Goal: Transaction & Acquisition: Purchase product/service

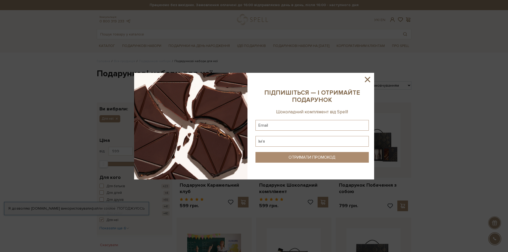
click at [367, 79] on icon at bounding box center [367, 79] width 5 height 5
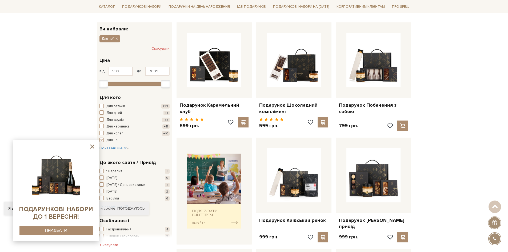
scroll to position [214, 0]
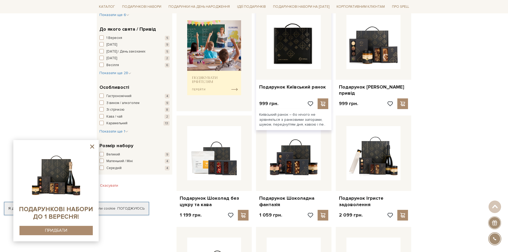
drag, startPoint x: 297, startPoint y: 60, endPoint x: 293, endPoint y: 60, distance: 3.5
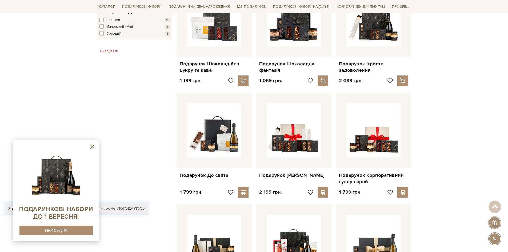
scroll to position [347, 0]
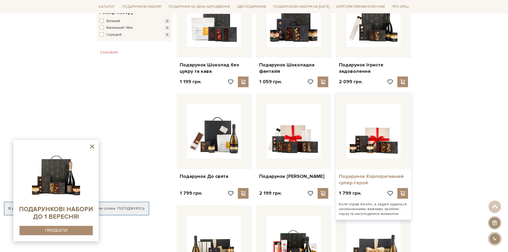
drag, startPoint x: 364, startPoint y: 169, endPoint x: 359, endPoint y: 169, distance: 5.3
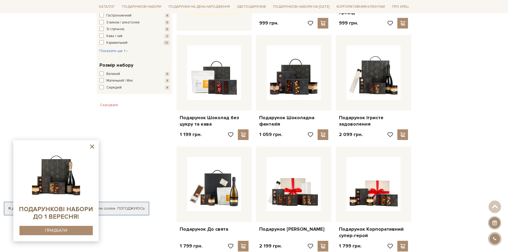
scroll to position [294, 0]
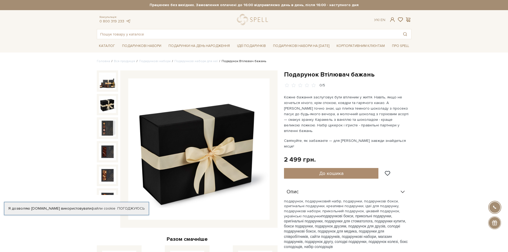
click at [108, 106] on img at bounding box center [107, 104] width 17 height 17
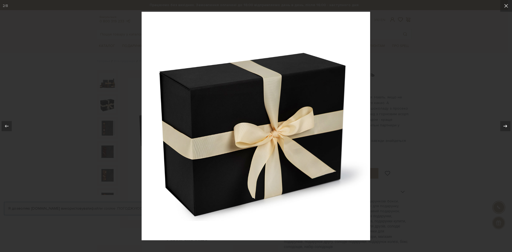
click at [502, 125] on div at bounding box center [506, 126] width 10 height 10
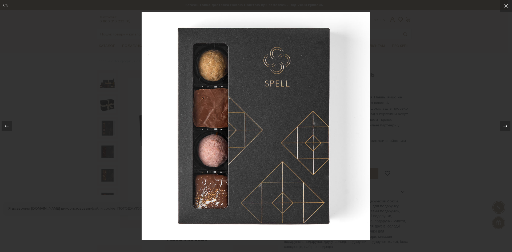
click at [502, 125] on div at bounding box center [506, 126] width 10 height 10
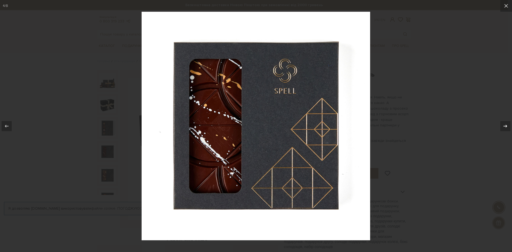
click at [502, 125] on div at bounding box center [506, 126] width 10 height 10
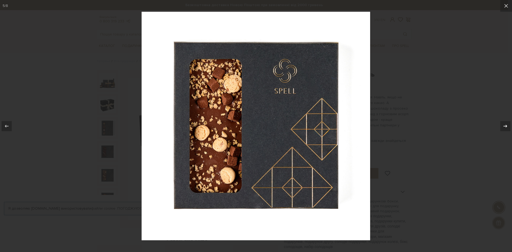
click at [502, 125] on div at bounding box center [506, 126] width 10 height 10
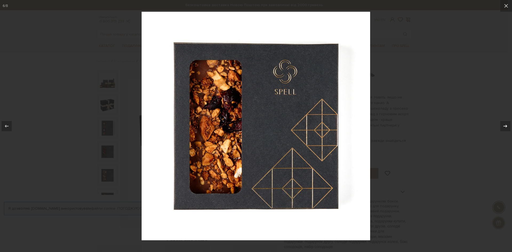
click at [502, 125] on div at bounding box center [506, 126] width 10 height 10
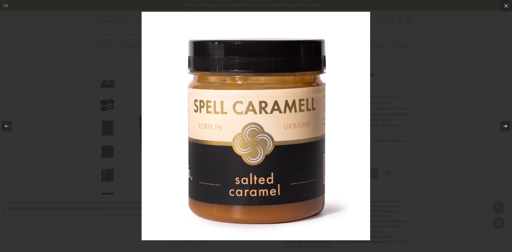
click at [502, 125] on div at bounding box center [506, 126] width 10 height 10
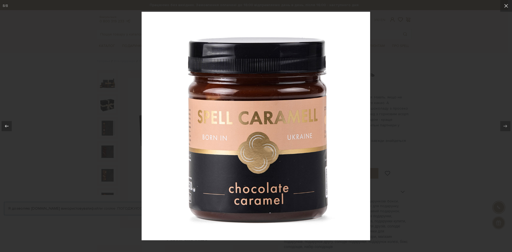
click at [438, 82] on div at bounding box center [256, 126] width 512 height 252
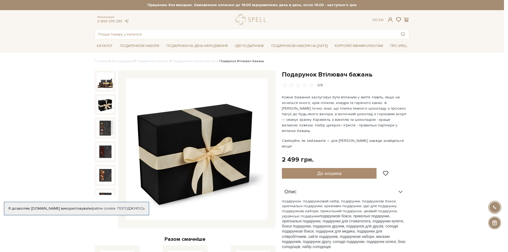
scroll to position [57, 0]
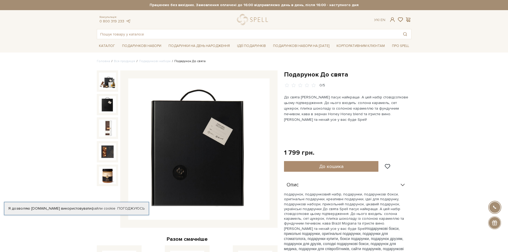
click at [108, 103] on img at bounding box center [107, 104] width 17 height 17
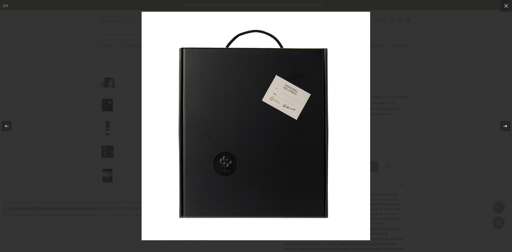
click at [506, 122] on div at bounding box center [506, 126] width 10 height 10
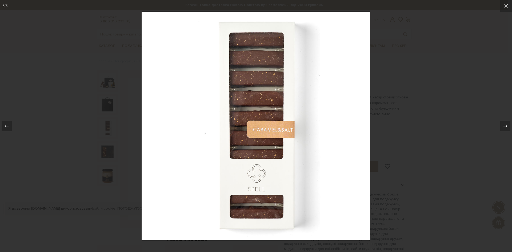
click at [506, 122] on div at bounding box center [506, 126] width 10 height 10
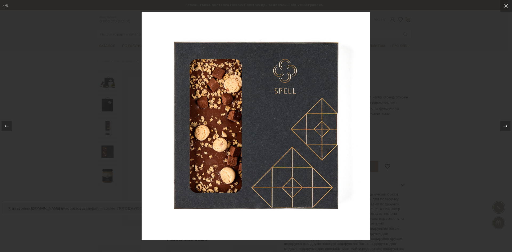
click at [506, 122] on div at bounding box center [506, 126] width 10 height 10
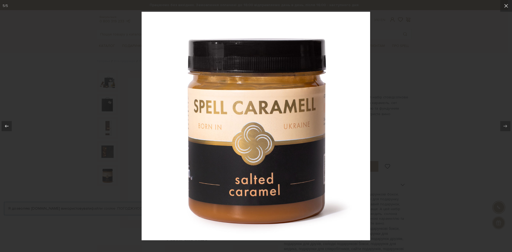
click at [446, 116] on div at bounding box center [256, 126] width 512 height 252
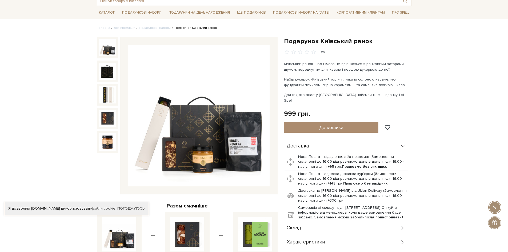
scroll to position [27, 0]
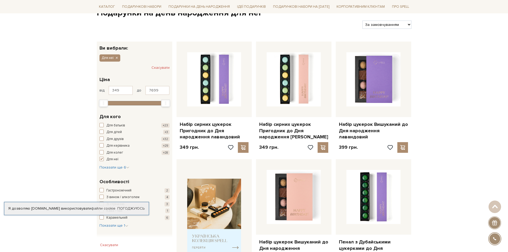
scroll to position [53, 0]
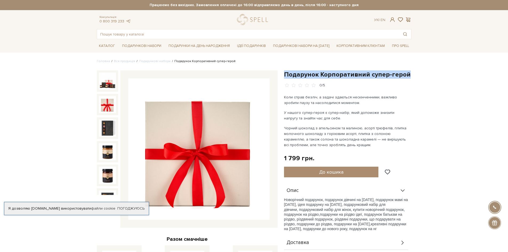
drag, startPoint x: 283, startPoint y: 73, endPoint x: 405, endPoint y: 74, distance: 121.2
click at [405, 74] on div "Подарунок Корпоративний супер-герой 0/5 Коли справ безліч, а задачі здаються не…" at bounding box center [348, 217] width 134 height 294
drag, startPoint x: 283, startPoint y: 73, endPoint x: 408, endPoint y: 76, distance: 125.2
click at [408, 76] on div "Подарунок Корпоративний супер-герой 0/5 Коли справ безліч, а задачі здаються не…" at bounding box center [348, 217] width 134 height 294
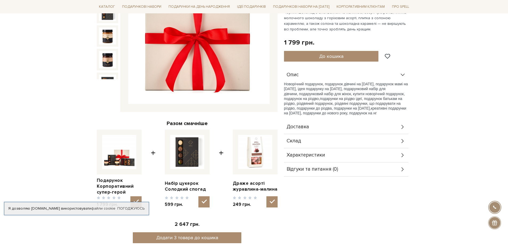
scroll to position [53, 0]
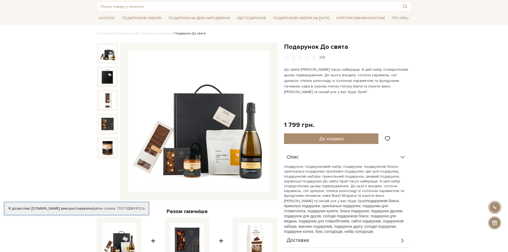
scroll to position [27, 0]
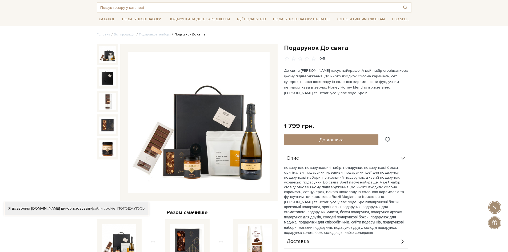
click at [374, 120] on div "Подарунок До свята 0/5 1 799 грн. Оплата частинами: До кошика" at bounding box center [348, 168] width 128 height 248
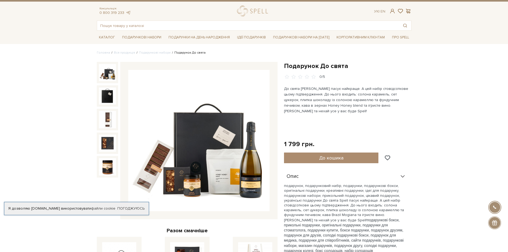
scroll to position [0, 0]
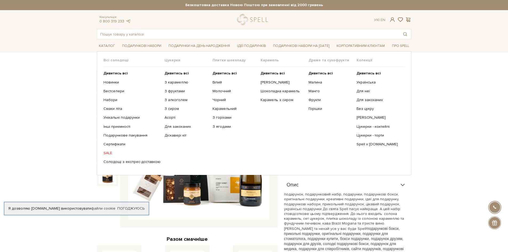
click at [108, 152] on link "SALE" at bounding box center [132, 153] width 57 height 5
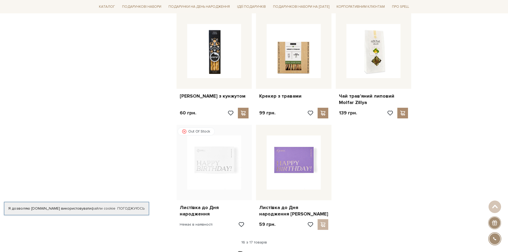
scroll to position [587, 0]
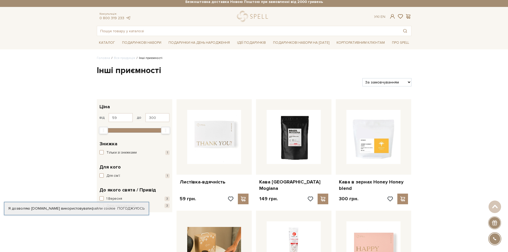
scroll to position [0, 0]
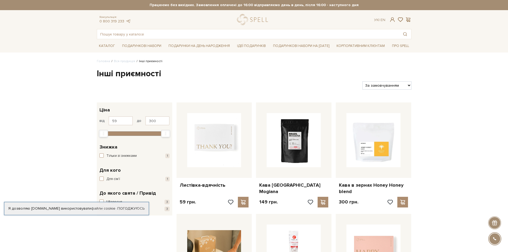
drag, startPoint x: 446, startPoint y: 115, endPoint x: 444, endPoint y: 125, distance: 10.3
type input "59"
drag, startPoint x: 103, startPoint y: 133, endPoint x: 80, endPoint y: 135, distance: 23.6
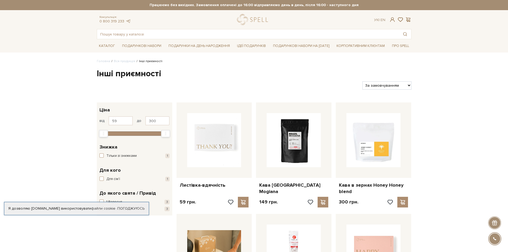
click at [402, 86] on select "За замовчуванням За Ціною (зростання) За Ціною (зменшення) Новинки За популярні…" at bounding box center [387, 85] width 49 height 8
drag, startPoint x: 86, startPoint y: 73, endPoint x: 172, endPoint y: 75, distance: 85.4
click at [172, 76] on h1 "Інші приємності" at bounding box center [254, 73] width 315 height 11
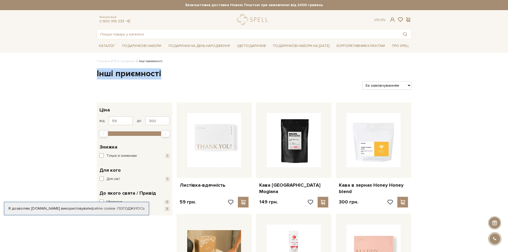
click at [171, 75] on h1 "Інші приємності" at bounding box center [254, 73] width 315 height 11
drag, startPoint x: 168, startPoint y: 73, endPoint x: 95, endPoint y: 73, distance: 73.4
drag, startPoint x: 89, startPoint y: 73, endPoint x: 165, endPoint y: 77, distance: 76.7
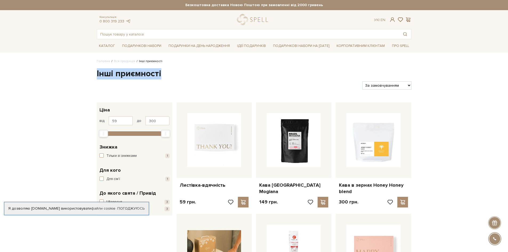
click at [166, 77] on div "Фільтри За замовчуванням За Ціною (зростання) За Ціною (зменшення) Новинки За п…" at bounding box center [254, 83] width 319 height 13
click at [170, 74] on h1 "Інші приємності" at bounding box center [254, 73] width 315 height 11
drag, startPoint x: 170, startPoint y: 74, endPoint x: 91, endPoint y: 77, distance: 78.5
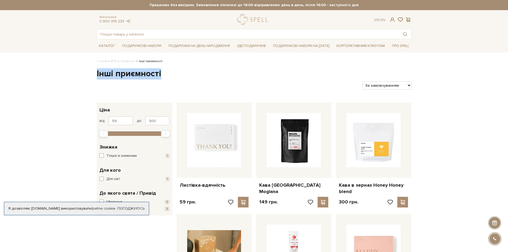
drag, startPoint x: 83, startPoint y: 75, endPoint x: 166, endPoint y: 76, distance: 83.0
click at [166, 76] on h1 "Інші приємності" at bounding box center [254, 73] width 315 height 11
drag, startPoint x: 163, startPoint y: 76, endPoint x: 98, endPoint y: 77, distance: 64.9
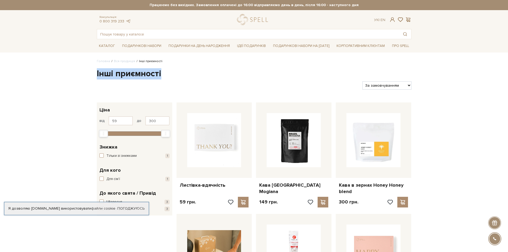
click at [98, 77] on h1 "Інші приємності" at bounding box center [254, 73] width 315 height 11
drag, startPoint x: 84, startPoint y: 76, endPoint x: 172, endPoint y: 77, distance: 87.8
click at [172, 77] on h1 "Інші приємності" at bounding box center [254, 73] width 315 height 11
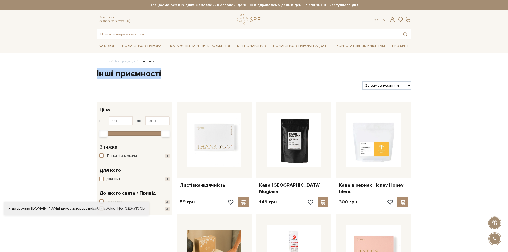
drag, startPoint x: 174, startPoint y: 76, endPoint x: 86, endPoint y: 77, distance: 87.8
drag, startPoint x: 80, startPoint y: 77, endPoint x: 167, endPoint y: 74, distance: 87.1
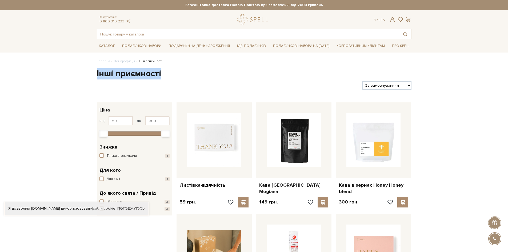
click at [167, 74] on h1 "Інші приємності" at bounding box center [254, 73] width 315 height 11
drag, startPoint x: 171, startPoint y: 75, endPoint x: 76, endPoint y: 70, distance: 94.6
drag, startPoint x: 88, startPoint y: 79, endPoint x: 174, endPoint y: 73, distance: 85.9
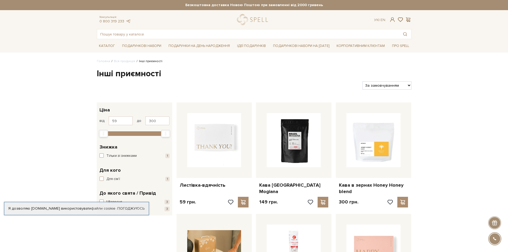
click at [179, 73] on h1 "Інші приємності" at bounding box center [254, 73] width 315 height 11
drag, startPoint x: 174, startPoint y: 77, endPoint x: 85, endPoint y: 75, distance: 88.9
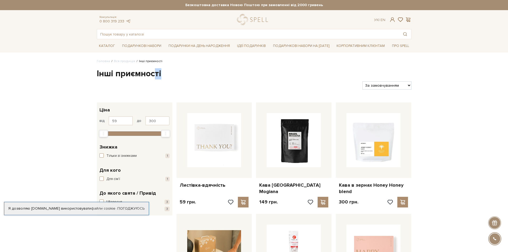
drag, startPoint x: 84, startPoint y: 80, endPoint x: 156, endPoint y: 73, distance: 72.4
click at [167, 73] on h1 "Інші приємності" at bounding box center [254, 73] width 315 height 11
drag, startPoint x: 170, startPoint y: 77, endPoint x: 90, endPoint y: 77, distance: 80.1
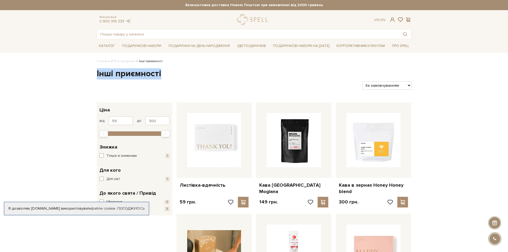
drag, startPoint x: 83, startPoint y: 92, endPoint x: 136, endPoint y: 75, distance: 55.8
click at [95, 87] on div at bounding box center [228, 85] width 266 height 8
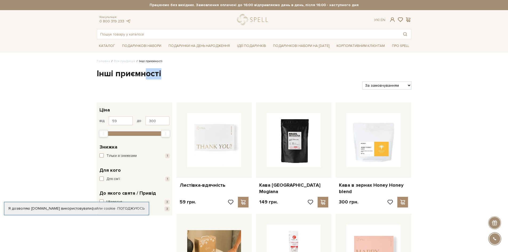
drag, startPoint x: 83, startPoint y: 84, endPoint x: 145, endPoint y: 74, distance: 62.5
click at [165, 74] on h1 "Інші приємності" at bounding box center [254, 73] width 315 height 11
drag, startPoint x: 171, startPoint y: 83, endPoint x: 87, endPoint y: 76, distance: 84.4
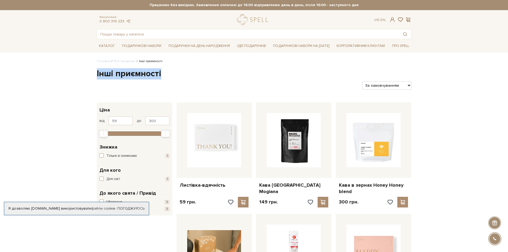
drag, startPoint x: 87, startPoint y: 82, endPoint x: 87, endPoint y: 74, distance: 8.5
drag, startPoint x: 88, startPoint y: 78, endPoint x: 180, endPoint y: 73, distance: 91.7
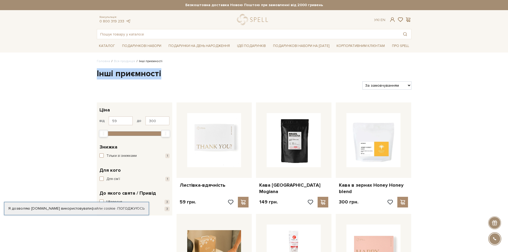
click at [175, 81] on div "Фільтри За замовчуванням За Ціною (зростання) За Ціною (зменшення) Новинки За п…" at bounding box center [254, 83] width 319 height 13
drag, startPoint x: 170, startPoint y: 86, endPoint x: 89, endPoint y: 77, distance: 81.6
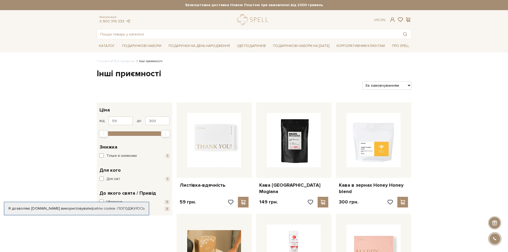
drag, startPoint x: 82, startPoint y: 87, endPoint x: 168, endPoint y: 87, distance: 85.1
click at [168, 87] on div at bounding box center [228, 85] width 266 height 8
drag, startPoint x: 167, startPoint y: 84, endPoint x: 84, endPoint y: 76, distance: 82.9
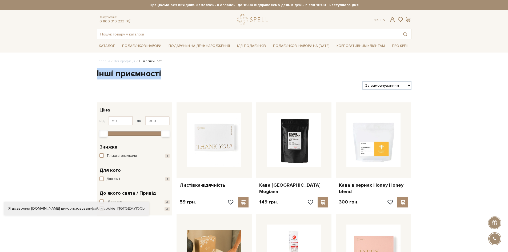
drag, startPoint x: 88, startPoint y: 77, endPoint x: 165, endPoint y: 75, distance: 77.9
click at [165, 75] on h1 "Інші приємності" at bounding box center [254, 73] width 315 height 11
drag, startPoint x: 167, startPoint y: 84, endPoint x: 85, endPoint y: 72, distance: 83.6
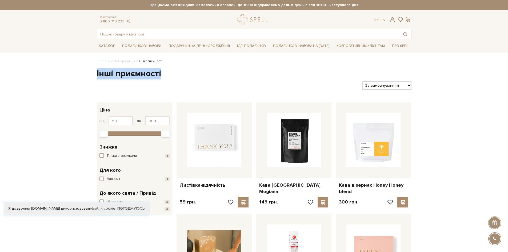
drag, startPoint x: 86, startPoint y: 83, endPoint x: 155, endPoint y: 76, distance: 68.7
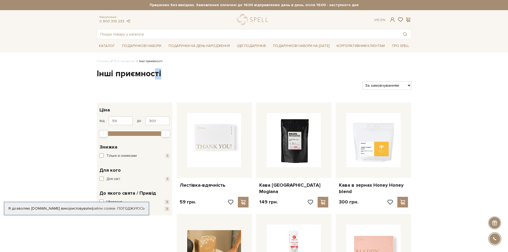
click at [160, 86] on div at bounding box center [228, 85] width 266 height 8
drag, startPoint x: 168, startPoint y: 84, endPoint x: 91, endPoint y: 76, distance: 76.8
drag, startPoint x: 92, startPoint y: 84, endPoint x: 165, endPoint y: 71, distance: 74.7
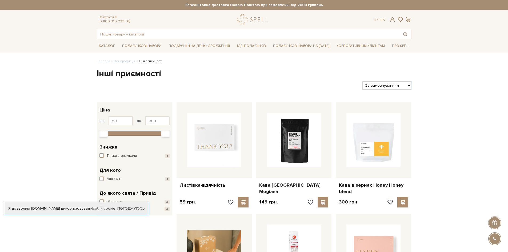
click at [162, 84] on div at bounding box center [228, 85] width 266 height 8
drag, startPoint x: 166, startPoint y: 82, endPoint x: 80, endPoint y: 80, distance: 86.5
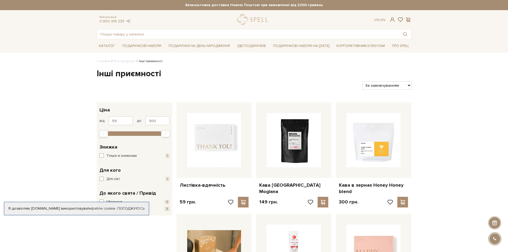
drag, startPoint x: 86, startPoint y: 84, endPoint x: 165, endPoint y: 75, distance: 79.5
click at [166, 84] on div at bounding box center [228, 85] width 266 height 8
drag, startPoint x: 96, startPoint y: 73, endPoint x: 166, endPoint y: 79, distance: 70.7
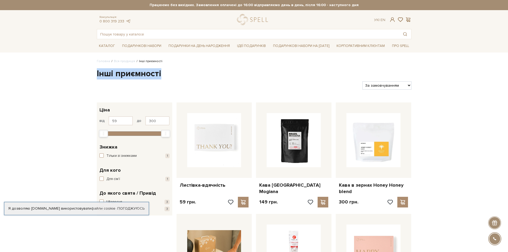
click at [169, 83] on div at bounding box center [228, 85] width 266 height 8
drag
drag, startPoint x: 95, startPoint y: 74, endPoint x: 166, endPoint y: 75, distance: 71.5
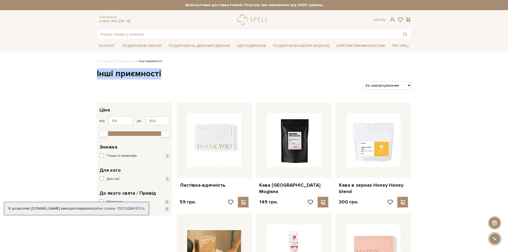
drag, startPoint x: 94, startPoint y: 74, endPoint x: 171, endPoint y: 75, distance: 76.9
click at [171, 75] on h1 "Інші приємності" at bounding box center [254, 73] width 315 height 11
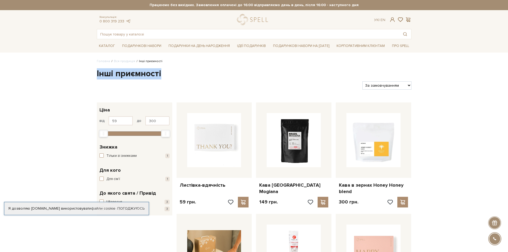
drag, startPoint x: 162, startPoint y: 75, endPoint x: 83, endPoint y: 74, distance: 78.7
drag, startPoint x: 96, startPoint y: 74, endPoint x: 167, endPoint y: 76, distance: 71.3
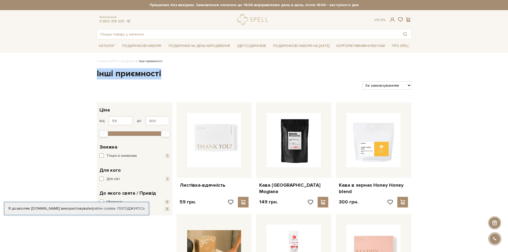
click at [167, 76] on h1 "Інші приємності" at bounding box center [254, 73] width 315 height 11
drag, startPoint x: 166, startPoint y: 77, endPoint x: 91, endPoint y: 77, distance: 75.5
drag, startPoint x: 91, startPoint y: 77, endPoint x: 162, endPoint y: 76, distance: 71.0
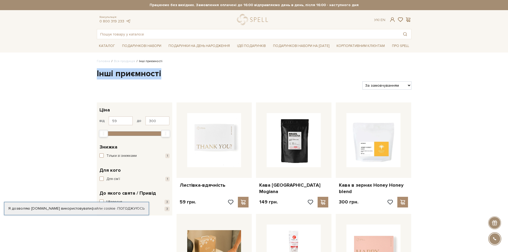
click at [162, 76] on h1 "Інші приємності" at bounding box center [254, 73] width 315 height 11
drag, startPoint x: 162, startPoint y: 76, endPoint x: 94, endPoint y: 77, distance: 67.8
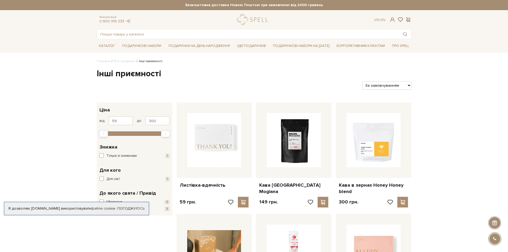
drag, startPoint x: 94, startPoint y: 77, endPoint x: 168, endPoint y: 77, distance: 73.1
drag, startPoint x: 96, startPoint y: 74, endPoint x: 164, endPoint y: 76, distance: 67.3
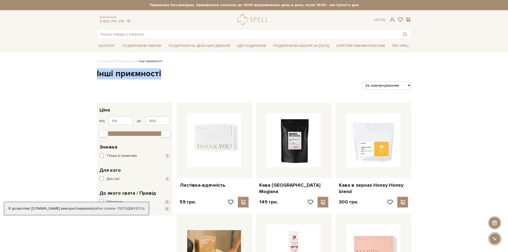
drag, startPoint x: 106, startPoint y: 74, endPoint x: 170, endPoint y: 74, distance: 63.5
click at [170, 74] on h1 "Інші приємності" at bounding box center [254, 73] width 315 height 11
drag, startPoint x: 165, startPoint y: 72, endPoint x: 95, endPoint y: 76, distance: 70.3
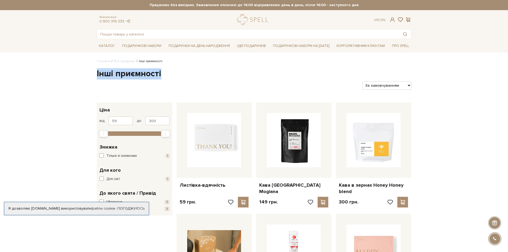
drag, startPoint x: 95, startPoint y: 75, endPoint x: 167, endPoint y: 72, distance: 72.7
click at [167, 72] on h1 "Інші приємності" at bounding box center [254, 73] width 315 height 11
drag, startPoint x: 165, startPoint y: 73, endPoint x: 90, endPoint y: 77, distance: 75.3
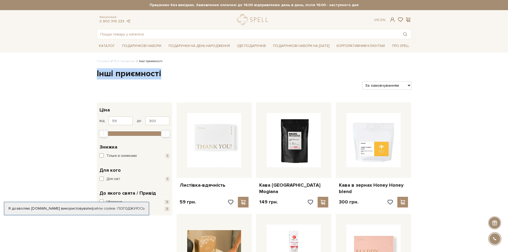
drag, startPoint x: 90, startPoint y: 77, endPoint x: 155, endPoint y: 73, distance: 65.0
click at [159, 74] on h1 "Інші приємності" at bounding box center [254, 73] width 315 height 11
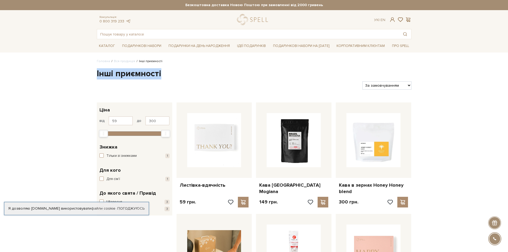
drag, startPoint x: 161, startPoint y: 75, endPoint x: 97, endPoint y: 78, distance: 64.4
click at [97, 78] on h1 "Інші приємності" at bounding box center [254, 73] width 315 height 11
drag, startPoint x: 91, startPoint y: 78, endPoint x: 164, endPoint y: 74, distance: 73.5
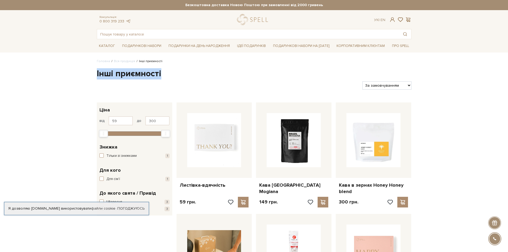
click at [164, 76] on h1 "Інші приємності" at bounding box center [254, 73] width 315 height 11
drag, startPoint x: 164, startPoint y: 76, endPoint x: 96, endPoint y: 78, distance: 67.8
drag, startPoint x: 96, startPoint y: 76, endPoint x: 162, endPoint y: 74, distance: 65.9
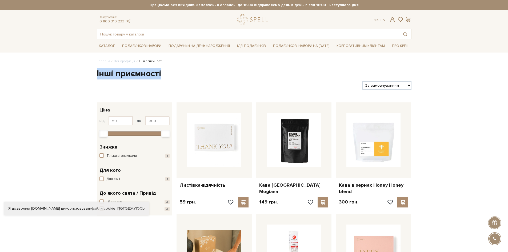
click at [162, 74] on h1 "Інші приємності" at bounding box center [254, 73] width 315 height 11
drag, startPoint x: 162, startPoint y: 74, endPoint x: 102, endPoint y: 76, distance: 59.8
click at [102, 76] on h1 "Інші приємності" at bounding box center [254, 73] width 315 height 11
drag, startPoint x: 91, startPoint y: 76, endPoint x: 158, endPoint y: 74, distance: 67.3
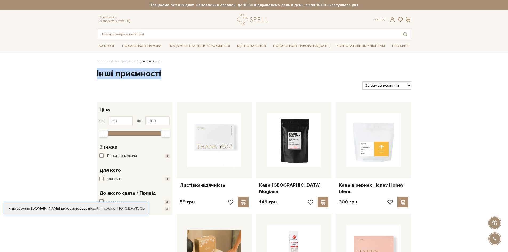
click at [163, 75] on h1 "Інші приємності" at bounding box center [254, 73] width 315 height 11
drag, startPoint x: 164, startPoint y: 76, endPoint x: 96, endPoint y: 76, distance: 67.3
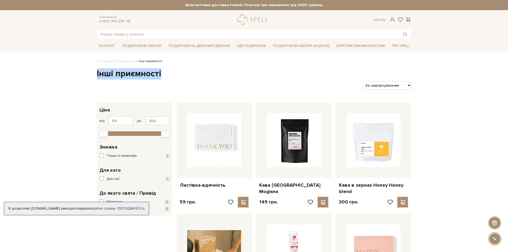
drag, startPoint x: 94, startPoint y: 76, endPoint x: 159, endPoint y: 75, distance: 65.7
click at [164, 76] on h1 "Інші приємності" at bounding box center [254, 73] width 315 height 11
drag, startPoint x: 165, startPoint y: 76, endPoint x: 96, endPoint y: 77, distance: 68.6
click at [97, 77] on h1 "Інші приємності" at bounding box center [254, 73] width 315 height 11
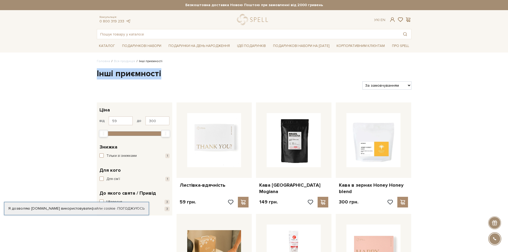
drag, startPoint x: 88, startPoint y: 79, endPoint x: 168, endPoint y: 76, distance: 79.9
click at [168, 76] on h1 "Інші приємності" at bounding box center [254, 73] width 315 height 11
drag, startPoint x: 168, startPoint y: 77, endPoint x: 86, endPoint y: 80, distance: 81.2
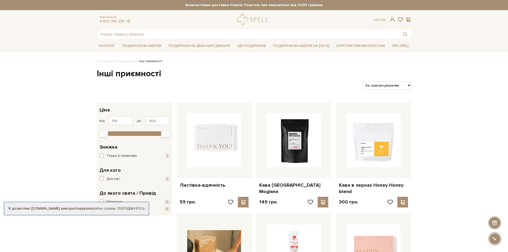
drag, startPoint x: 89, startPoint y: 78, endPoint x: 164, endPoint y: 75, distance: 75.3
click at [165, 78] on div "Фільтри За замовчуванням За Ціною (зростання) За Ціною (зменшення) Новинки За п…" at bounding box center [254, 83] width 319 height 13
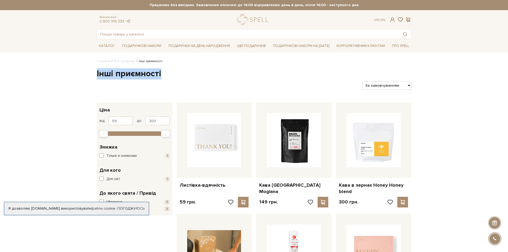
drag, startPoint x: 165, startPoint y: 78, endPoint x: 102, endPoint y: 76, distance: 62.5
drag, startPoint x: 163, startPoint y: 75, endPoint x: 87, endPoint y: 77, distance: 76.3
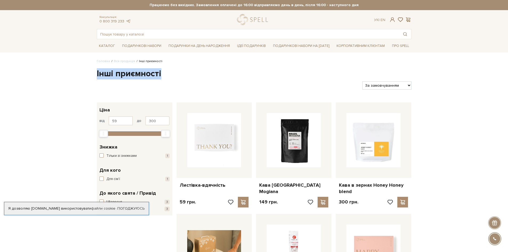
click at [168, 76] on h1 "Інші приємності" at bounding box center [254, 73] width 315 height 11
drag, startPoint x: 168, startPoint y: 76, endPoint x: 93, endPoint y: 78, distance: 75.0
click at [173, 81] on div at bounding box center [228, 85] width 266 height 8
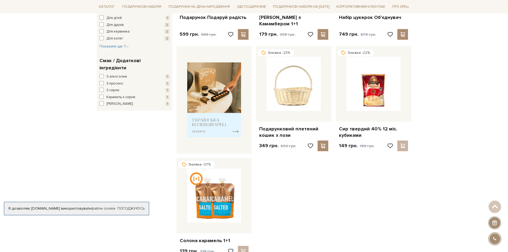
scroll to position [187, 0]
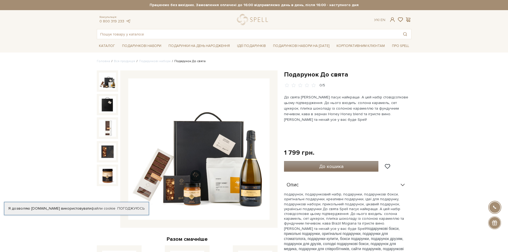
click at [350, 165] on button "До кошика" at bounding box center [331, 166] width 95 height 11
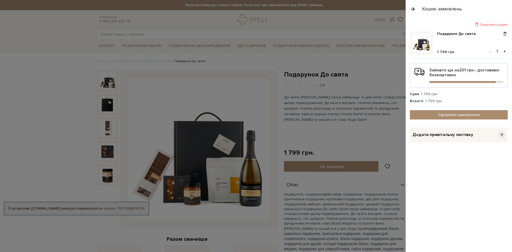
click at [474, 139] on div "Додати привітальну листівку +" at bounding box center [459, 135] width 98 height 15
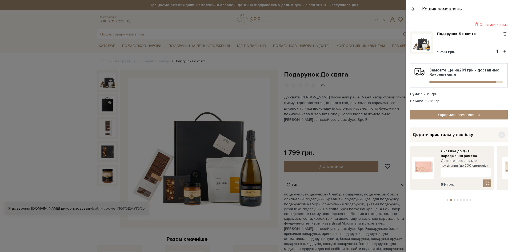
drag, startPoint x: 499, startPoint y: 162, endPoint x: 374, endPoint y: 175, distance: 125.6
drag, startPoint x: 489, startPoint y: 155, endPoint x: 393, endPoint y: 165, distance: 96.4
drag, startPoint x: 489, startPoint y: 158, endPoint x: 512, endPoint y: 157, distance: 22.7
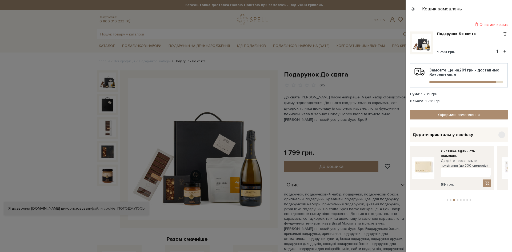
click at [508, 157] on div "Очистити кошик Подарунок До свята 1 799 грн. - 1 + Замовте ще на 201 грн. - дос…" at bounding box center [459, 135] width 106 height 234
drag, startPoint x: 481, startPoint y: 157, endPoint x: 511, endPoint y: 156, distance: 29.4
click at [508, 156] on div "Очистити кошик Подарунок До свята 1 799 грн. - 1 + Замовте ще на 201 грн. - дос…" at bounding box center [459, 135] width 106 height 234
click at [461, 176] on textarea at bounding box center [466, 172] width 50 height 9
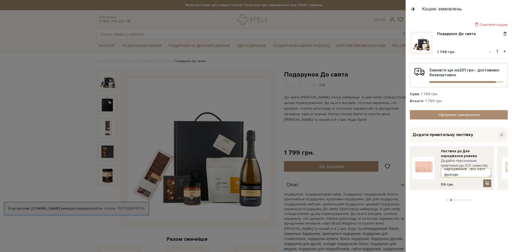
type textarea "Сонічка, вітаємо з днем народження. Твої бест френди Юра та Еріка"
click at [488, 183] on span at bounding box center [487, 183] width 5 height 5
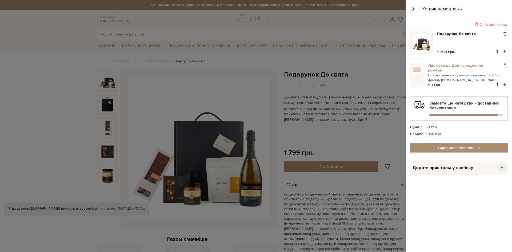
drag, startPoint x: 482, startPoint y: 77, endPoint x: 480, endPoint y: 72, distance: 5.6
click at [480, 72] on link "Листівка до Дня народження рожева" at bounding box center [462, 68] width 69 height 10
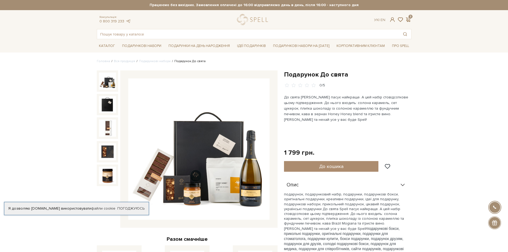
click at [412, 21] on div "2" at bounding box center [408, 19] width 6 height 5
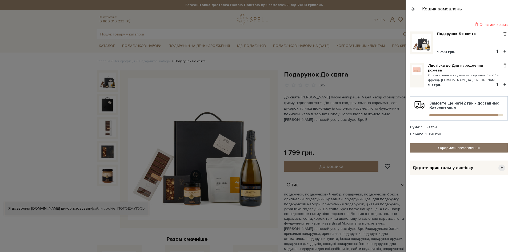
click at [481, 147] on link "Оформити замовлення" at bounding box center [459, 147] width 98 height 9
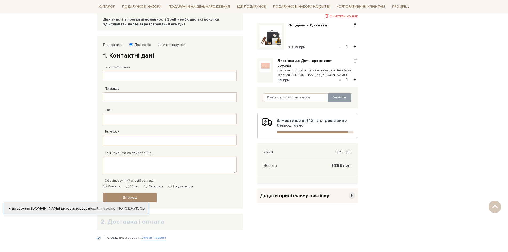
scroll to position [53, 0]
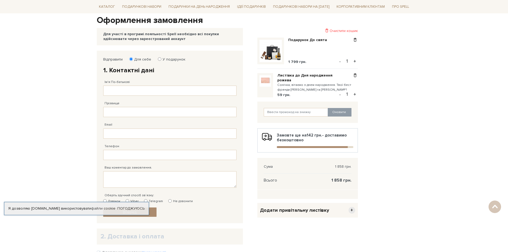
click at [174, 60] on label "У подарунок" at bounding box center [172, 59] width 26 height 5
click at [161, 60] on input "У подарунок" at bounding box center [159, 58] width 3 height 3
radio input "true"
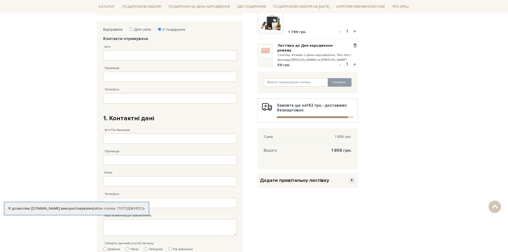
scroll to position [80, 0]
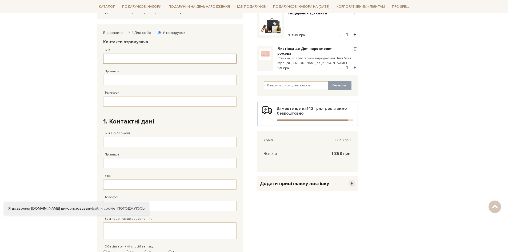
click at [137, 61] on input "Ім'я" at bounding box center [169, 59] width 133 height 10
type input "Софія"
click at [136, 80] on input "Прізвище" at bounding box center [169, 80] width 133 height 10
type input "Ш"
type input "Глущук"
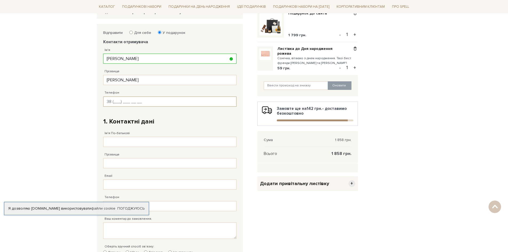
drag, startPoint x: 129, startPoint y: 105, endPoint x: 136, endPoint y: 104, distance: 6.7
click at [128, 106] on input "Телефон" at bounding box center [169, 102] width 133 height 10
click at [112, 99] on input "Телефон" at bounding box center [169, 102] width 133 height 10
drag, startPoint x: 143, startPoint y: 101, endPoint x: 114, endPoint y: 101, distance: 28.8
click at [114, 101] on input "38 (983) 261 20 7_" at bounding box center [169, 102] width 133 height 10
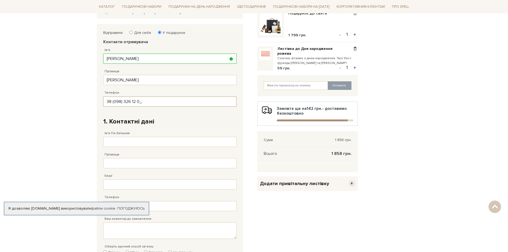
type input "38 (098) 326 12 07"
click at [91, 107] on body "Подарункові набори SALE Корпоративним клієнтам Доставка і оплата Консультація: …" at bounding box center [254, 152] width 508 height 464
click at [131, 143] on input "Ім'я По-батькові" at bounding box center [169, 142] width 133 height 10
type input "Юрій Валерійович"
type input "Шимков"
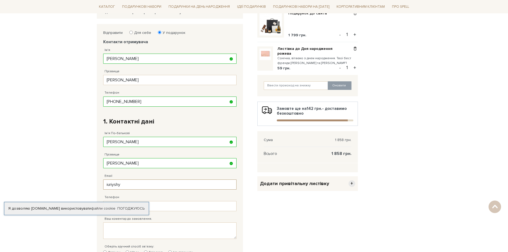
type input "iuriyshymkov@gmail.com"
type input "38 (093) 858 45 93"
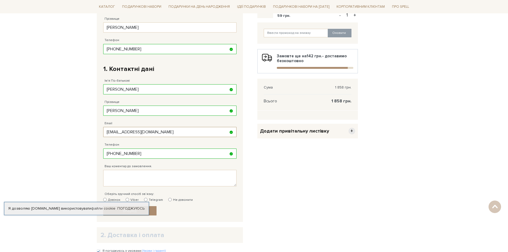
scroll to position [160, 0]
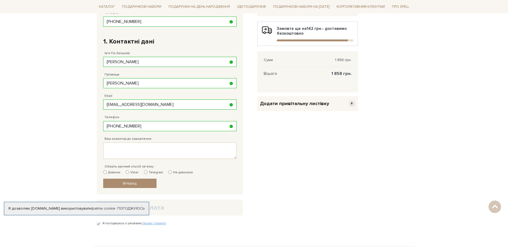
click at [301, 141] on div "Очистити кошик Подарунок До свята 1 799 грн. - 1 + Листівка до Дня народження р…" at bounding box center [307, 86] width 107 height 284
click at [111, 170] on div "Оберіть зручний спосіб зв`язку: Дзвінок Viber Telegram Не дзвонити" at bounding box center [169, 167] width 133 height 16
click at [111, 172] on label "Дзвінок" at bounding box center [111, 172] width 17 height 5
click at [107, 172] on input "Дзвінок" at bounding box center [104, 172] width 3 height 3
radio input "true"
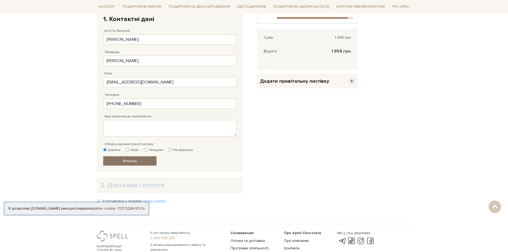
scroll to position [187, 0]
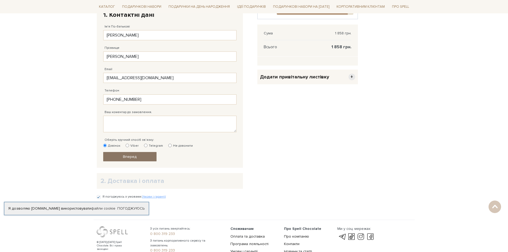
click at [137, 157] on link "Вперед" at bounding box center [129, 156] width 53 height 9
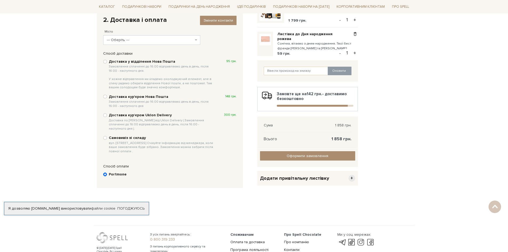
scroll to position [104, 0]
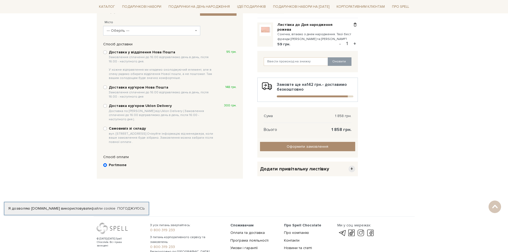
click at [139, 54] on b "Доставка у відділення Нова Пошта Замовлення сплаченні до 16:00 відправляємо ден…" at bounding box center [162, 65] width 106 height 30
click at [107, 54] on input "Доставка у відділення Нова Пошта Замовлення сплаченні до 16:00 відправляємо ден…" at bounding box center [105, 52] width 4 height 4
radio input "true"
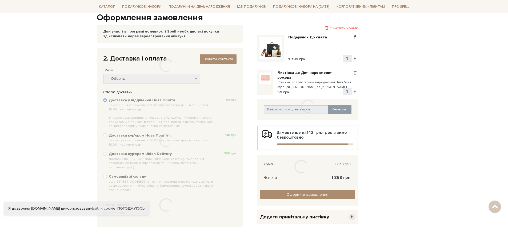
scroll to position [51, 0]
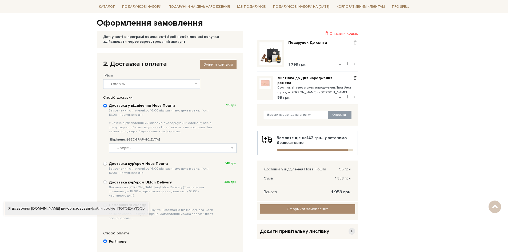
click at [154, 84] on span "--- Оберіть ---" at bounding box center [150, 83] width 87 height 5
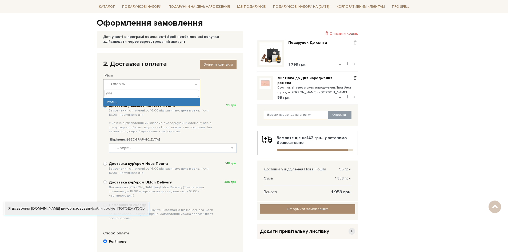
type input "ума"
select select "Умань"
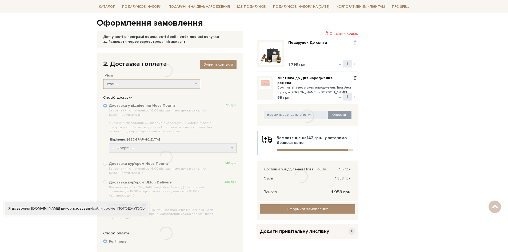
click at [144, 148] on div at bounding box center [166, 157] width 139 height 124
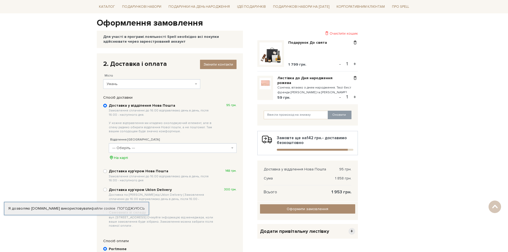
click at [144, 148] on span "--- Оберіть ---" at bounding box center [171, 147] width 118 height 5
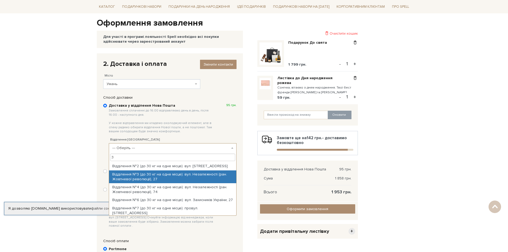
type input "3"
select select "Відділення №3 (до 30 кг на одне місце): вул. Незалежності (ран. Жовтневої револ…"
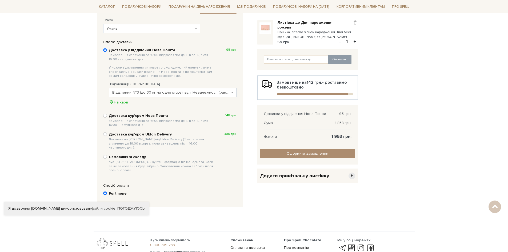
scroll to position [104, 0]
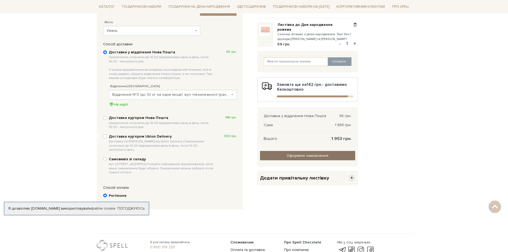
click at [290, 155] on input "Оформити замовлення" at bounding box center [307, 155] width 95 height 9
